Goal: Task Accomplishment & Management: Use online tool/utility

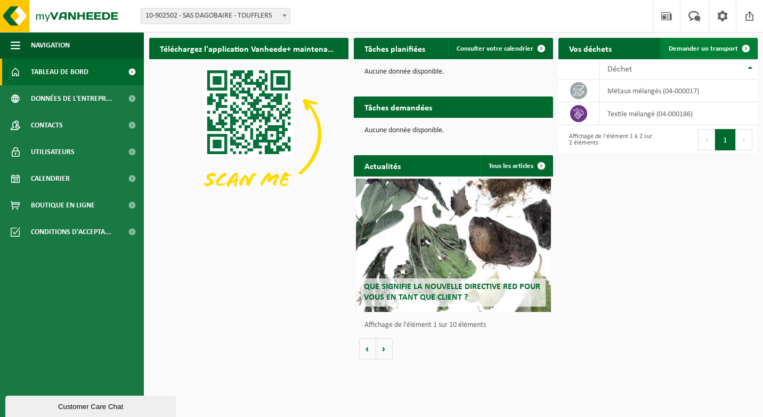
click at [701, 47] on span "Demander un transport" at bounding box center [703, 48] width 69 height 7
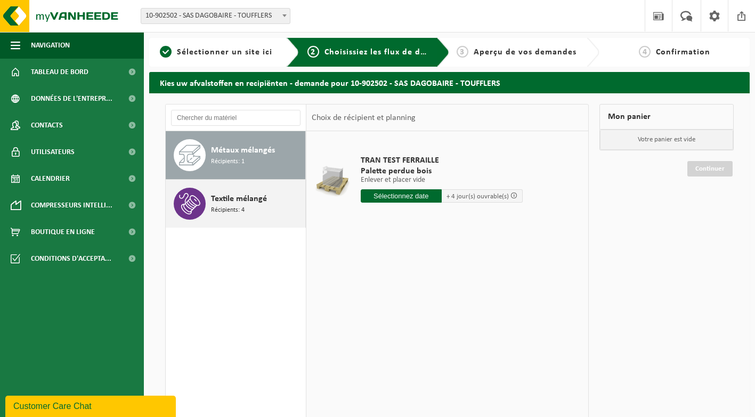
click at [267, 207] on div "Textile mélangé Récipients: 4" at bounding box center [257, 204] width 92 height 32
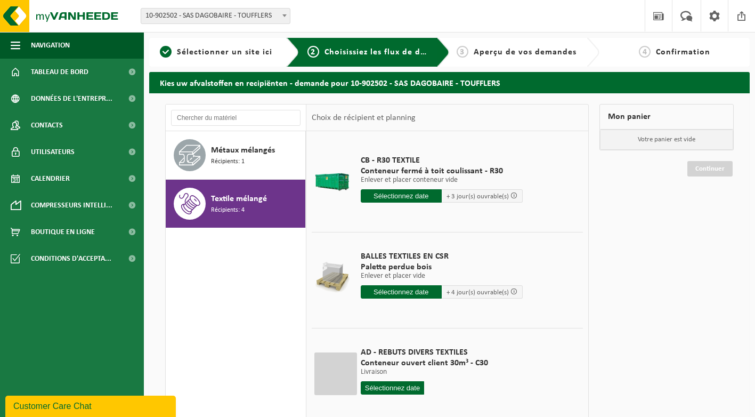
click at [415, 197] on input "text" at bounding box center [401, 195] width 81 height 13
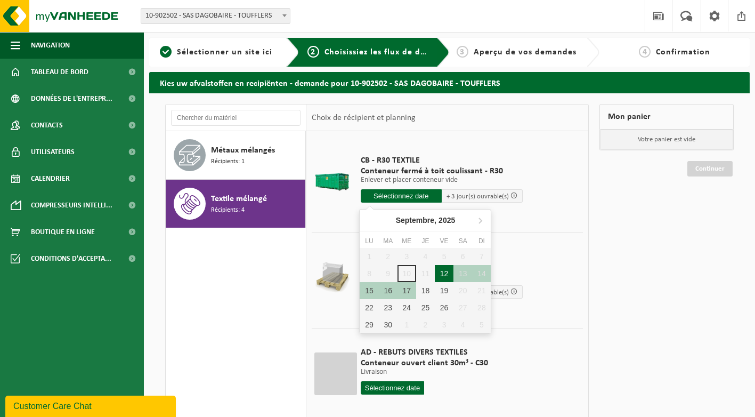
click at [444, 272] on div "12" at bounding box center [444, 273] width 19 height 17
type input "à partir de 2025-09-12"
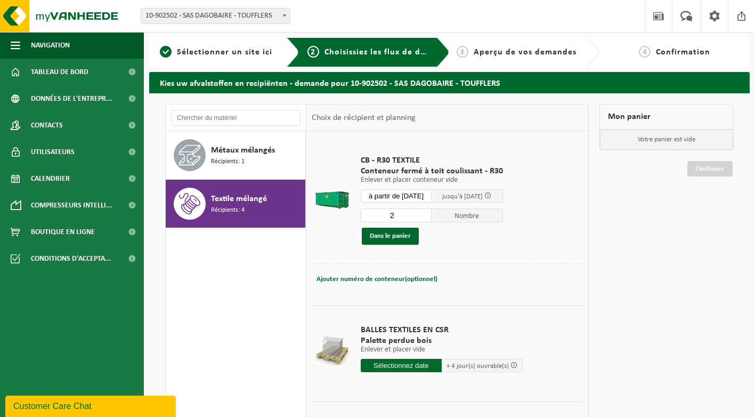
type input "2"
click at [428, 213] on input "2" at bounding box center [396, 215] width 71 height 14
click at [413, 230] on button "Dans le panier" at bounding box center [390, 236] width 57 height 17
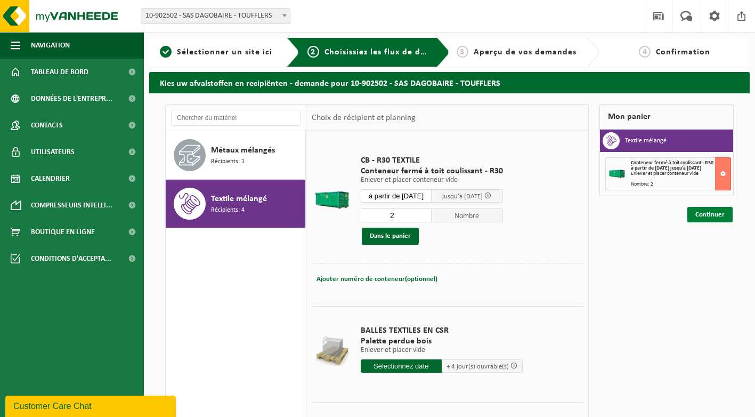
click at [705, 209] on link "Continuer" at bounding box center [709, 214] width 45 height 15
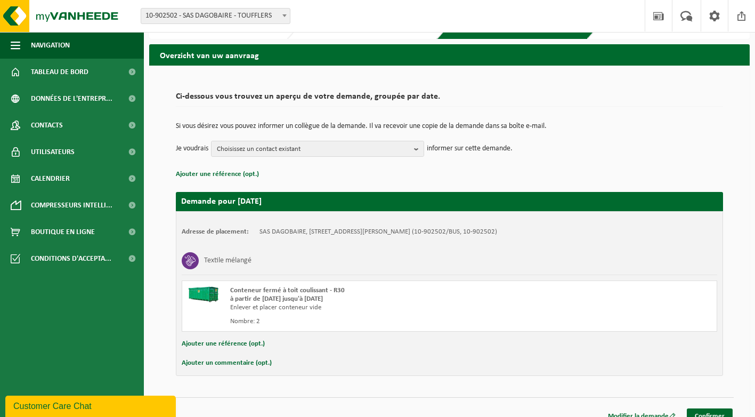
scroll to position [40, 0]
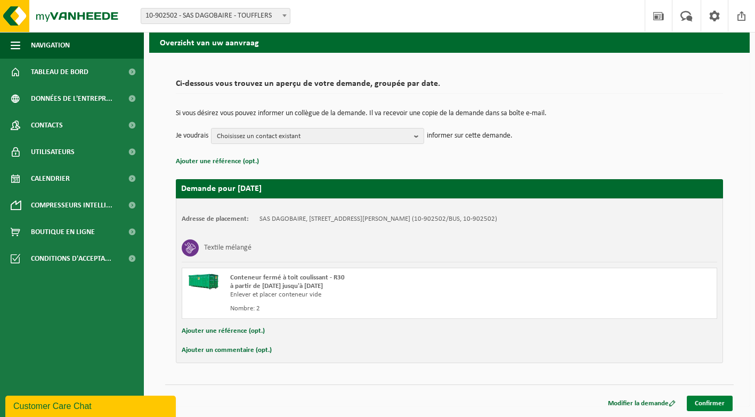
click at [719, 402] on link "Confirmer" at bounding box center [710, 402] width 46 height 15
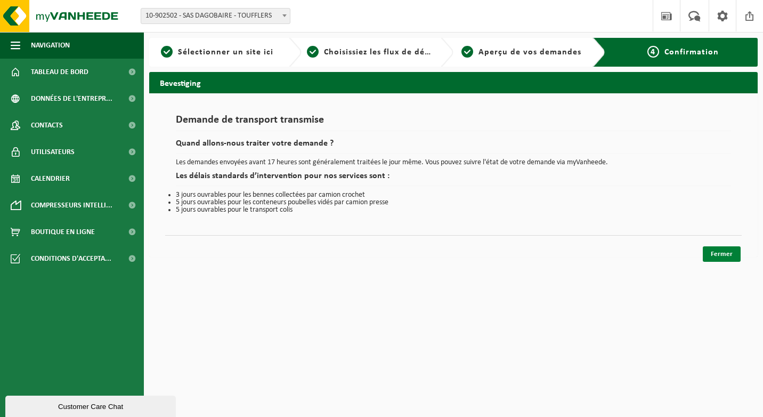
click at [709, 249] on link "Fermer" at bounding box center [722, 253] width 38 height 15
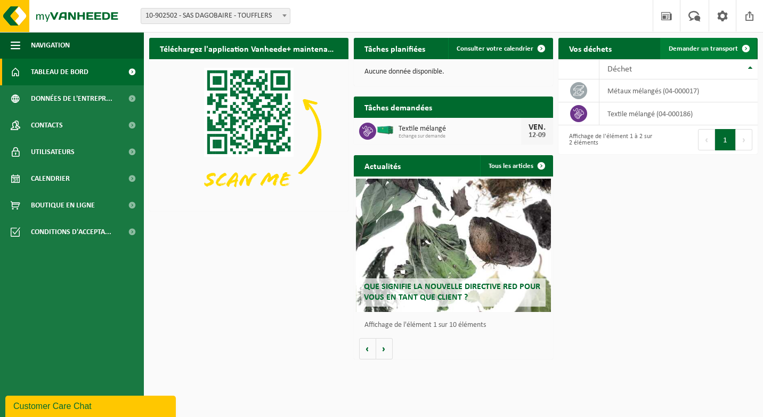
click at [726, 47] on span "Demander un transport" at bounding box center [703, 48] width 69 height 7
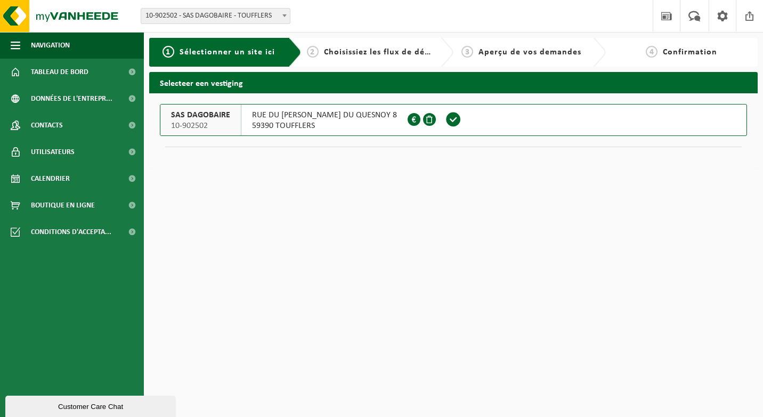
click at [445, 120] on span at bounding box center [453, 119] width 16 height 16
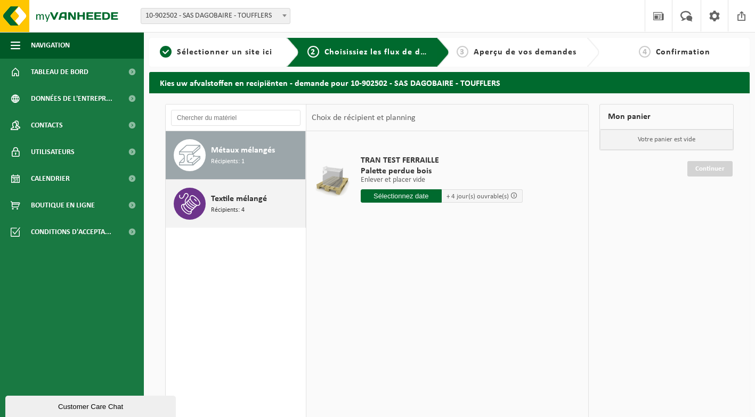
click at [263, 204] on span "Textile mélangé" at bounding box center [239, 198] width 56 height 13
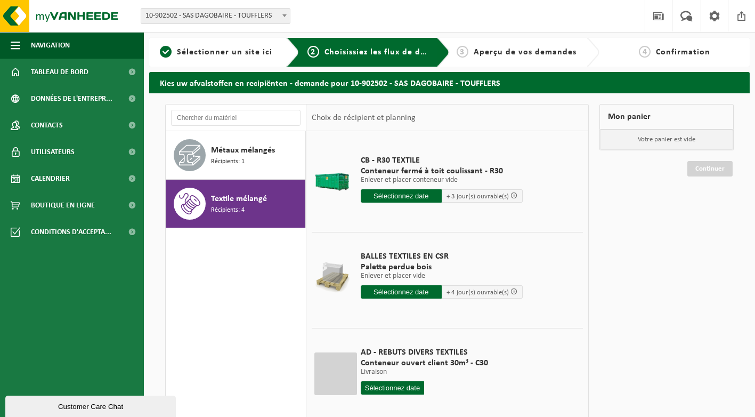
scroll to position [74, 0]
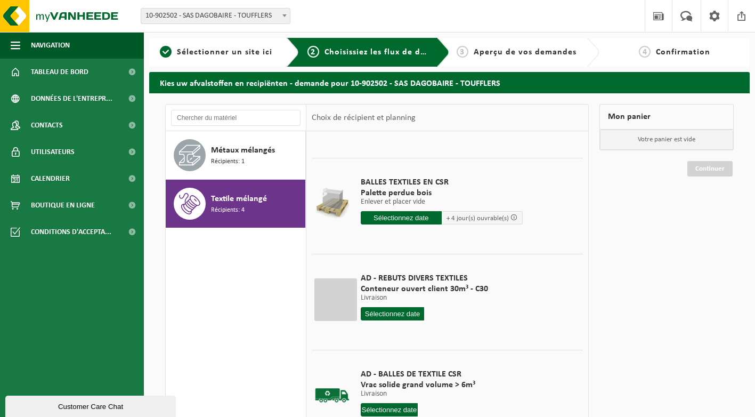
click at [389, 407] on input "text" at bounding box center [390, 409] width 58 height 13
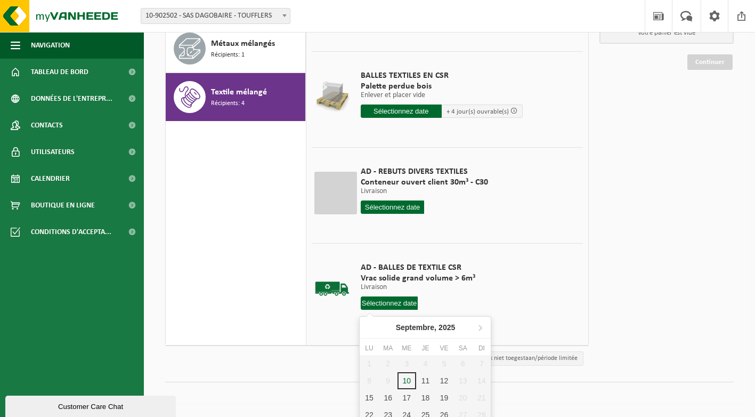
scroll to position [131, 0]
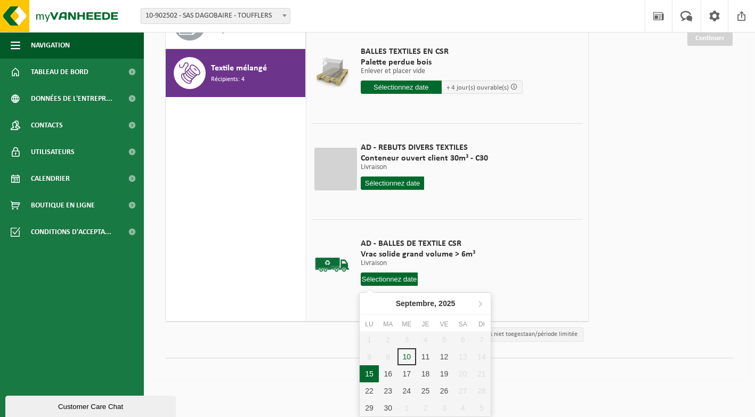
click at [369, 376] on div "15" at bounding box center [369, 373] width 19 height 17
type input "à partir de 2025-09-15"
type input "2025-09-15"
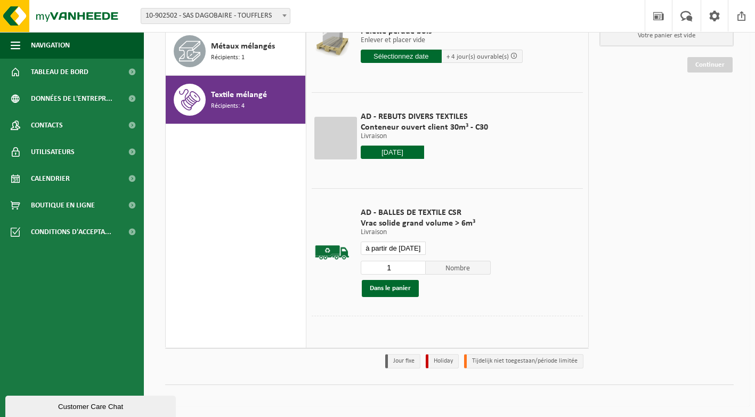
scroll to position [132, 0]
click at [399, 291] on button "Dans le panier" at bounding box center [390, 287] width 57 height 17
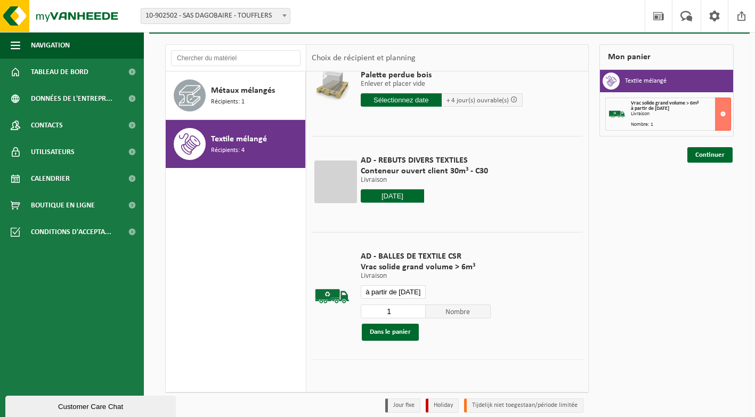
scroll to position [0, 0]
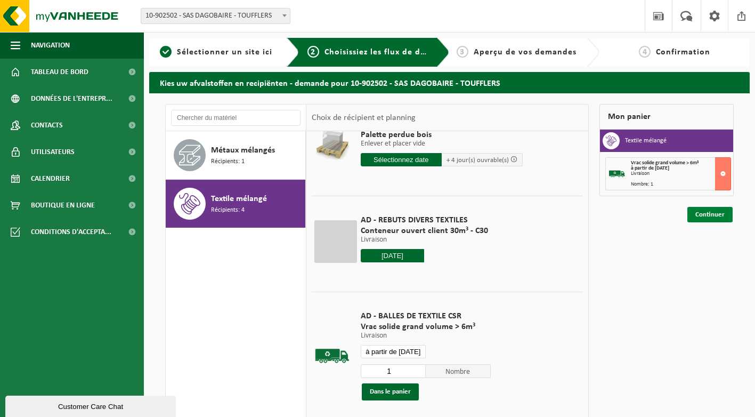
click at [712, 212] on link "Continuer" at bounding box center [709, 214] width 45 height 15
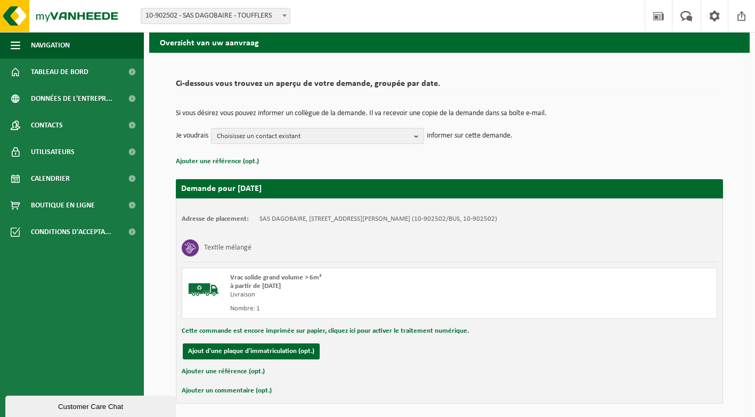
scroll to position [81, 0]
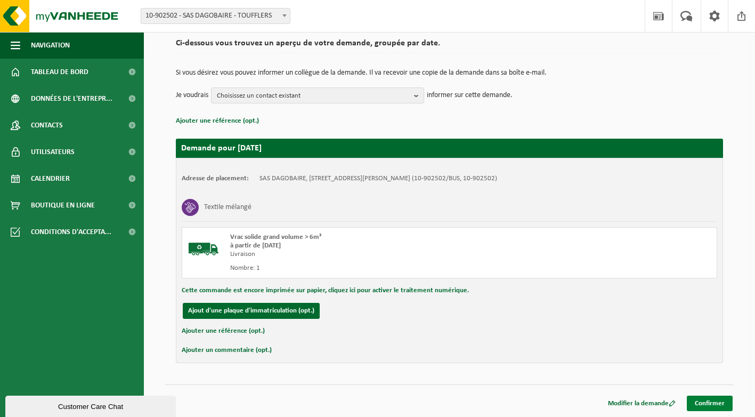
click at [707, 401] on link "Confirmer" at bounding box center [710, 402] width 46 height 15
